Goal: Navigation & Orientation: Go to known website

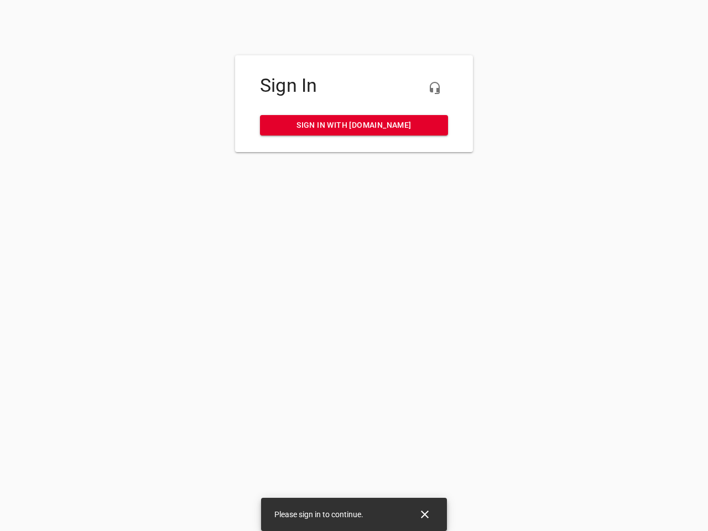
click at [435, 88] on icon "button" at bounding box center [434, 87] width 13 height 13
click at [425, 514] on icon "Close" at bounding box center [425, 515] width 8 height 8
